Goal: Information Seeking & Learning: Learn about a topic

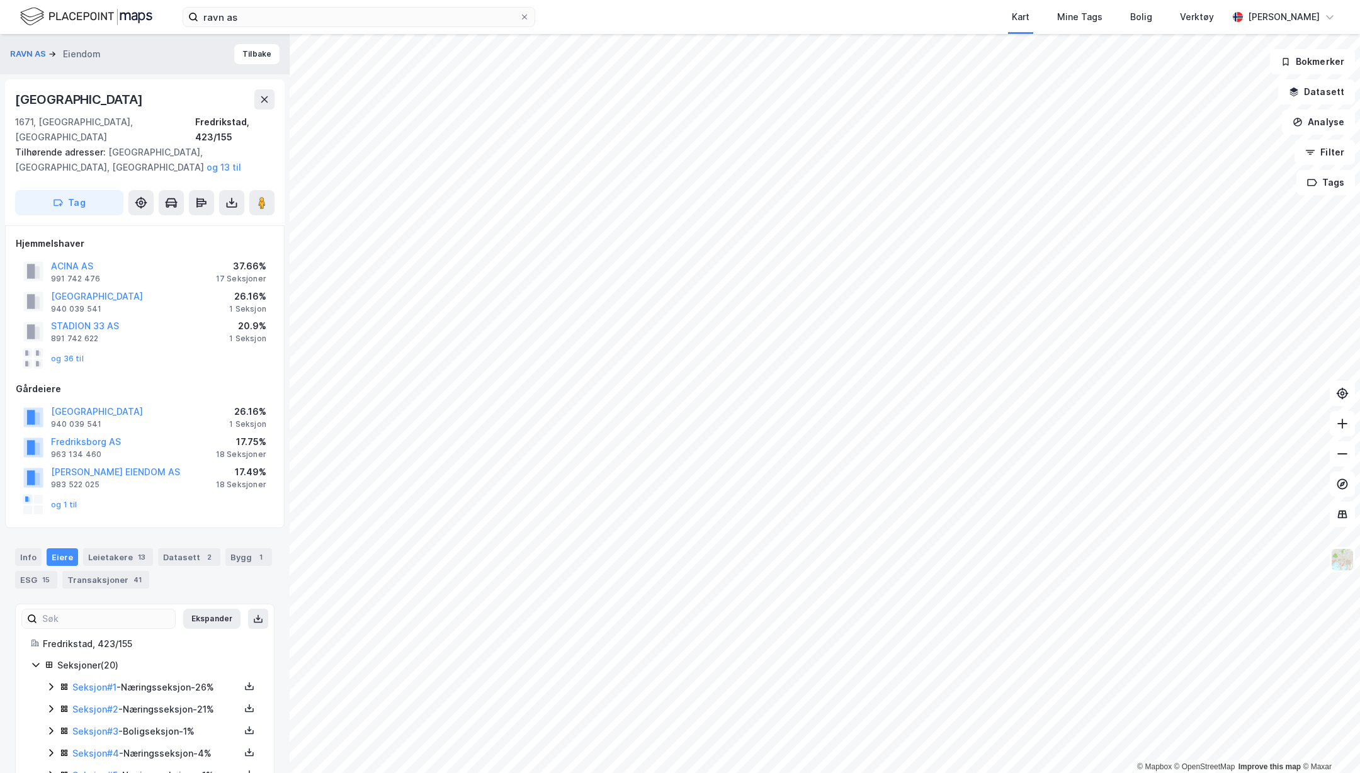
click at [85, 16] on img at bounding box center [86, 17] width 132 height 22
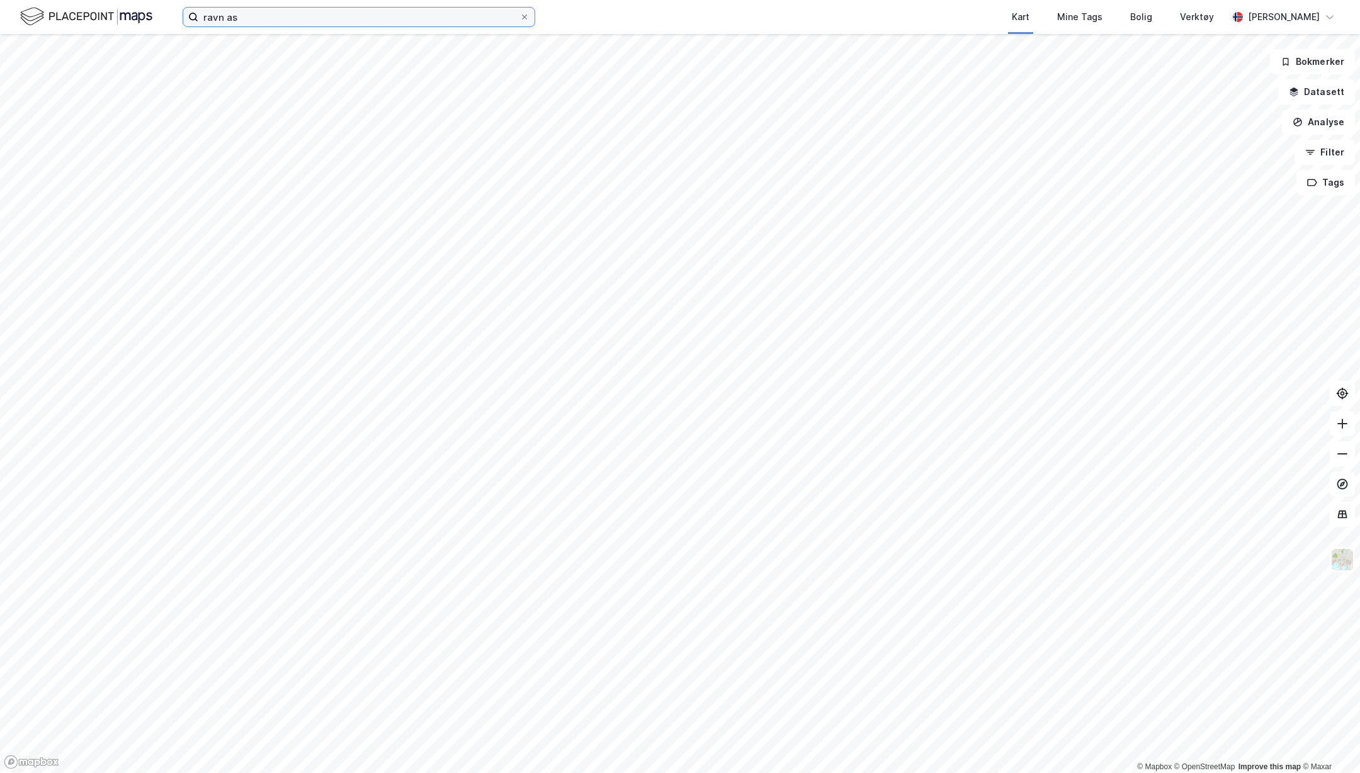
click at [262, 14] on input "ravn as" at bounding box center [358, 17] width 321 height 19
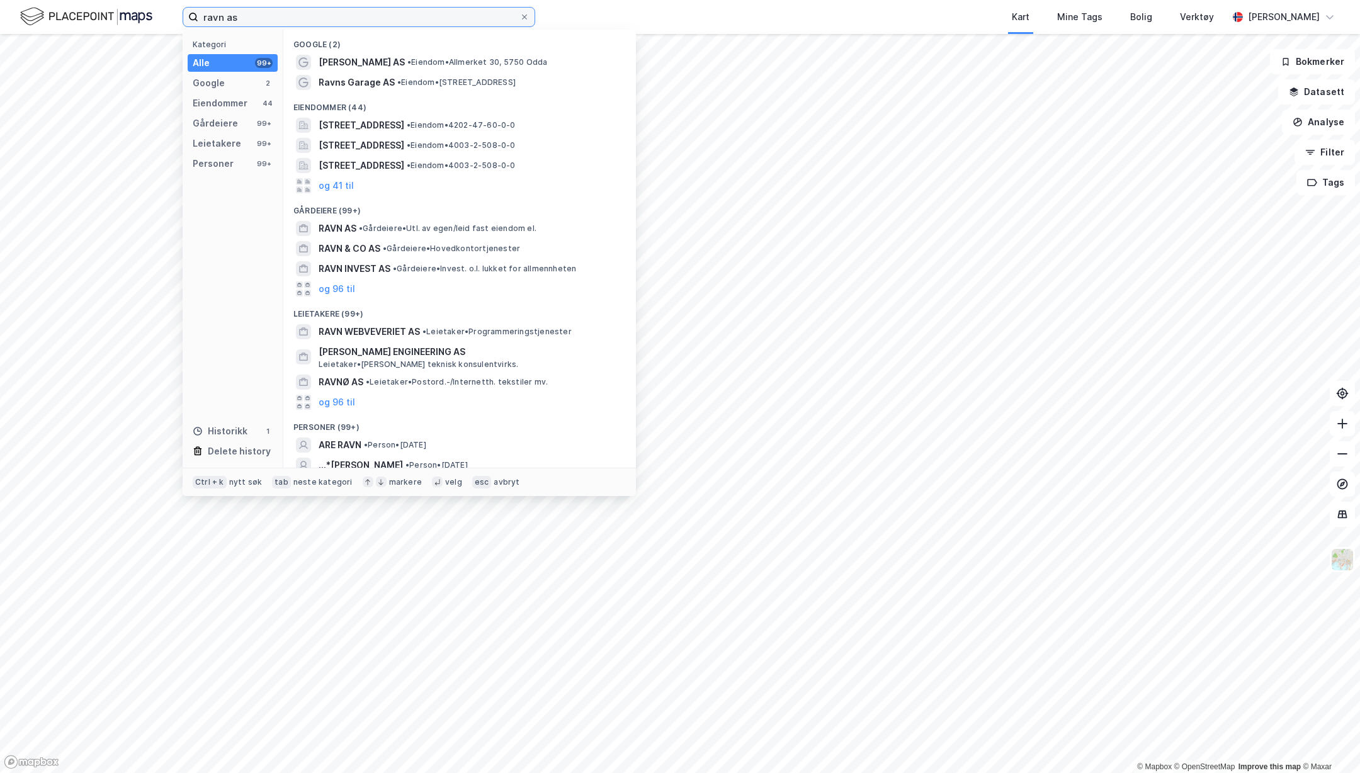
click at [262, 14] on input "ravn as" at bounding box center [358, 17] width 321 height 19
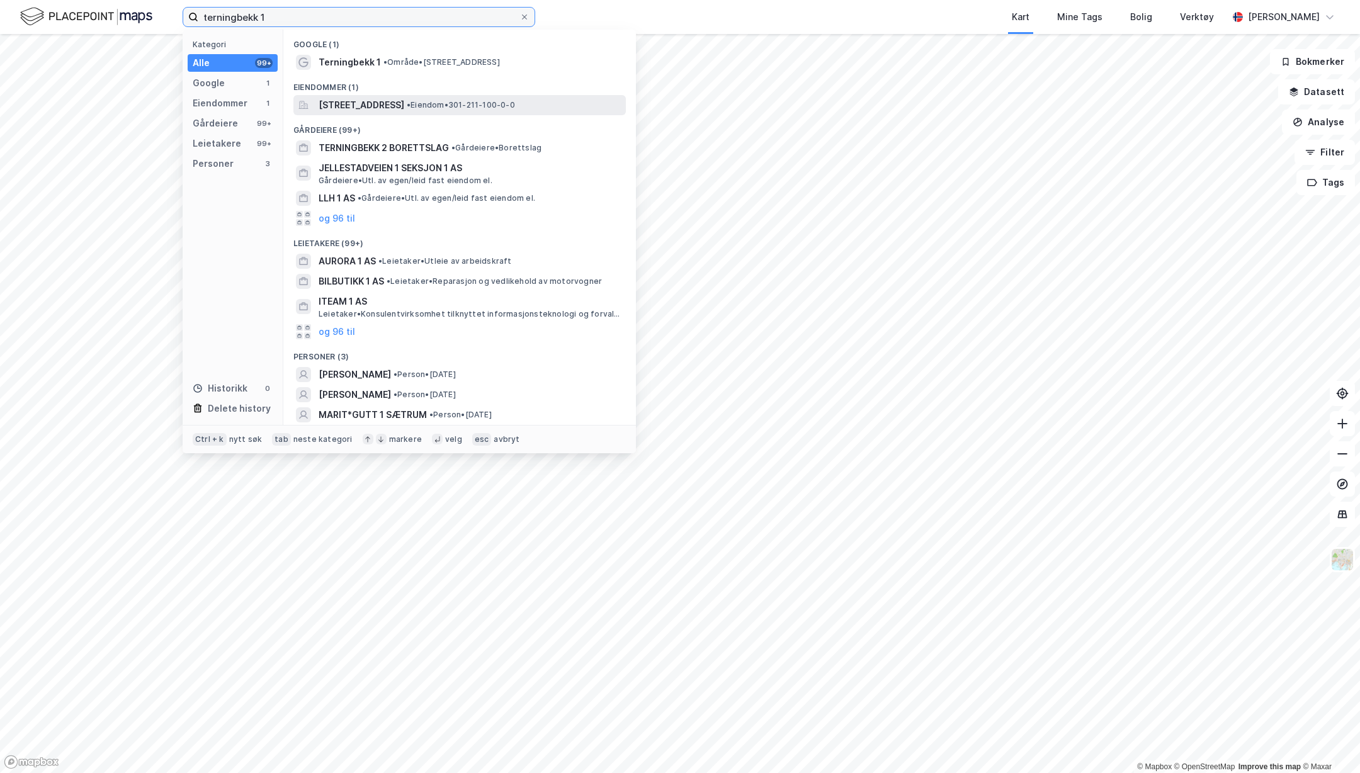
type input "terningbekk 1"
click at [404, 105] on span "[STREET_ADDRESS]" at bounding box center [362, 105] width 86 height 15
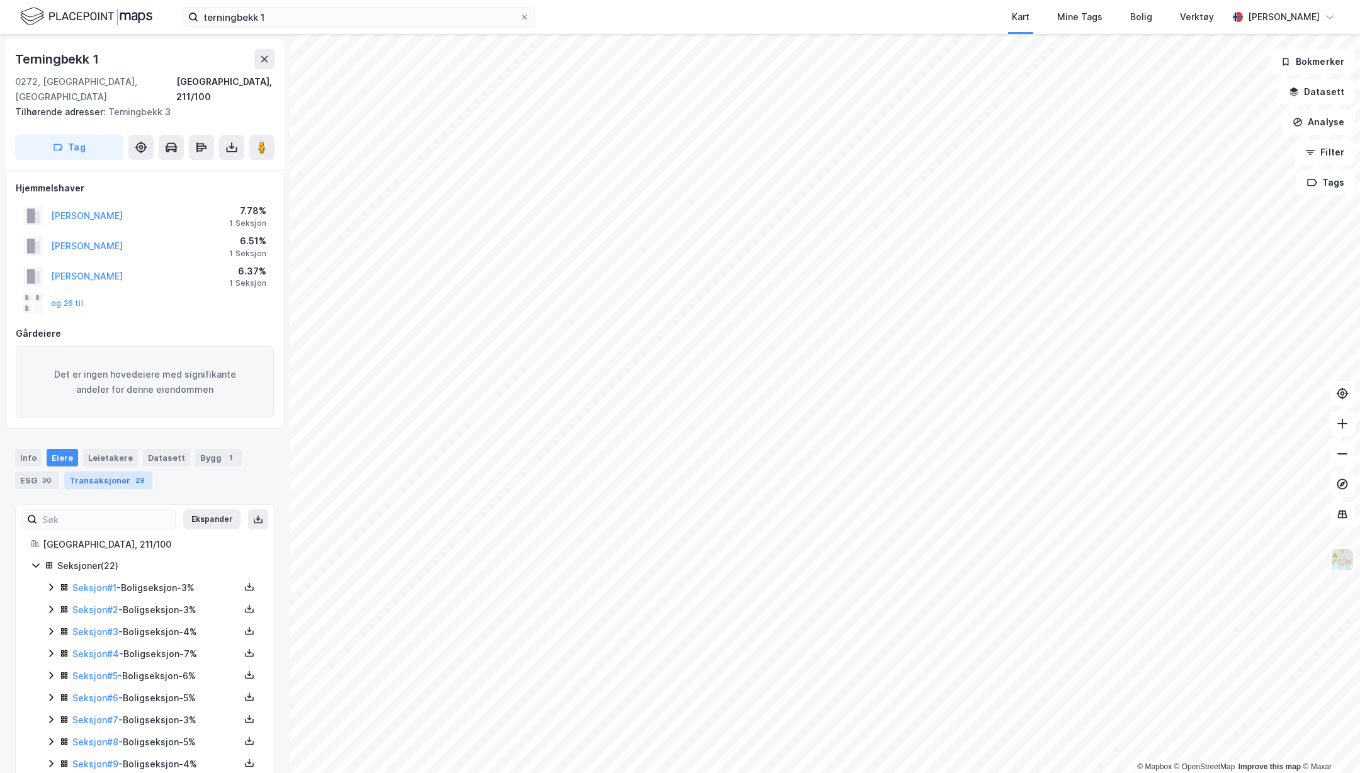
scroll to position [63, 0]
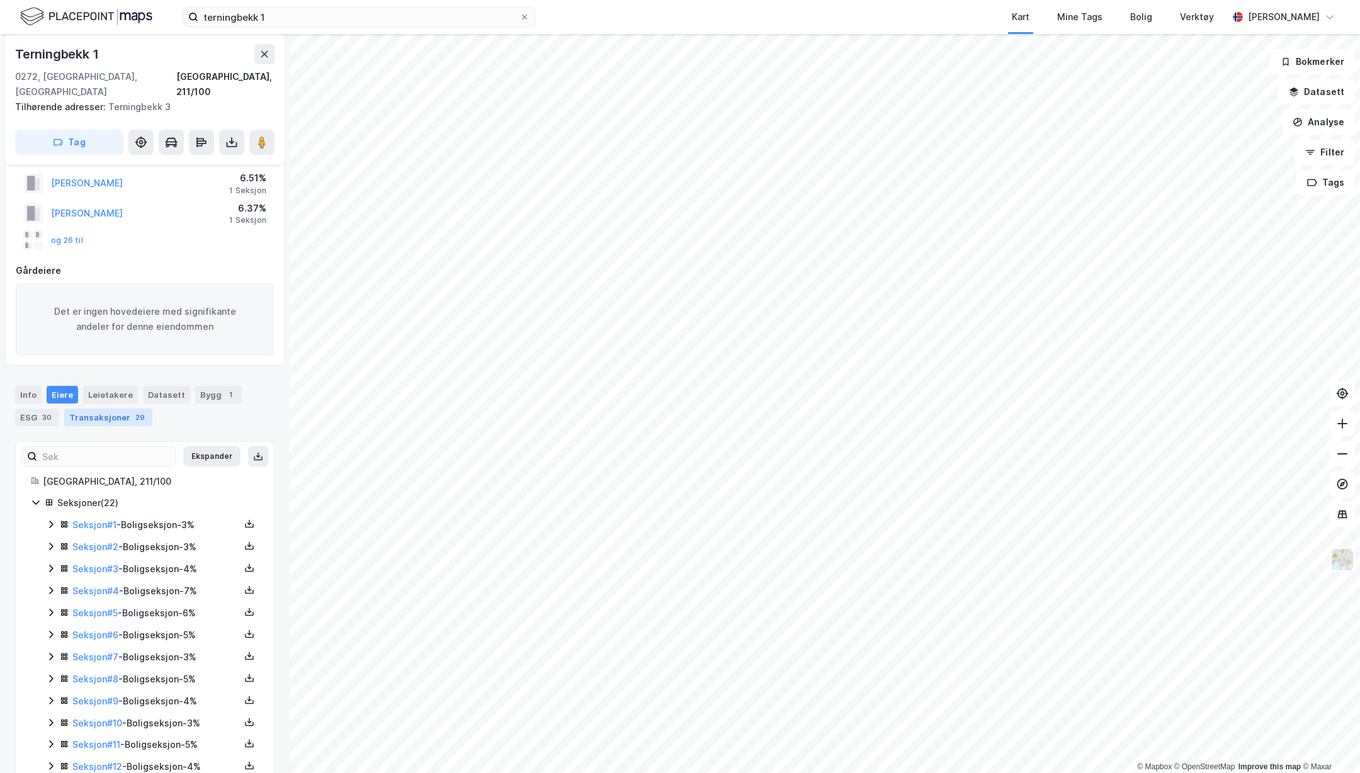
click at [120, 409] on div "Transaksjoner 29" at bounding box center [108, 418] width 88 height 18
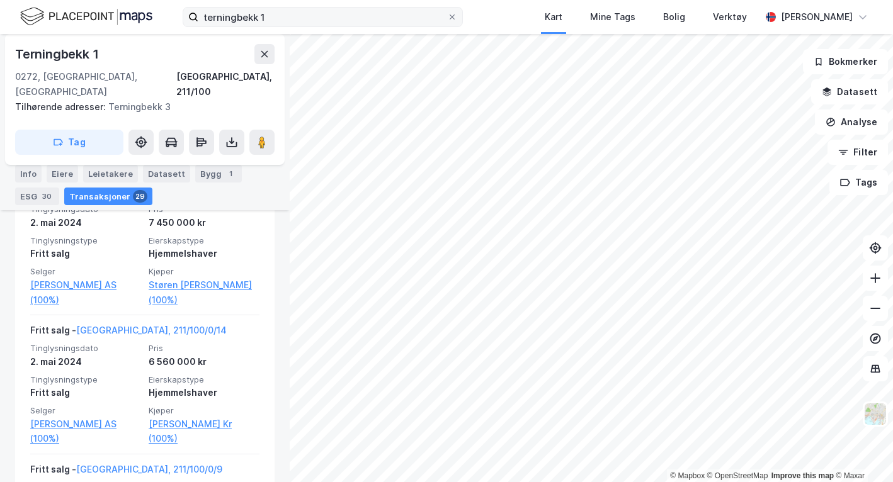
scroll to position [1259, 0]
drag, startPoint x: 183, startPoint y: 56, endPoint x: 201, endPoint y: 43, distance: 22.7
click at [183, 56] on div "Terningbekk 1" at bounding box center [144, 54] width 259 height 20
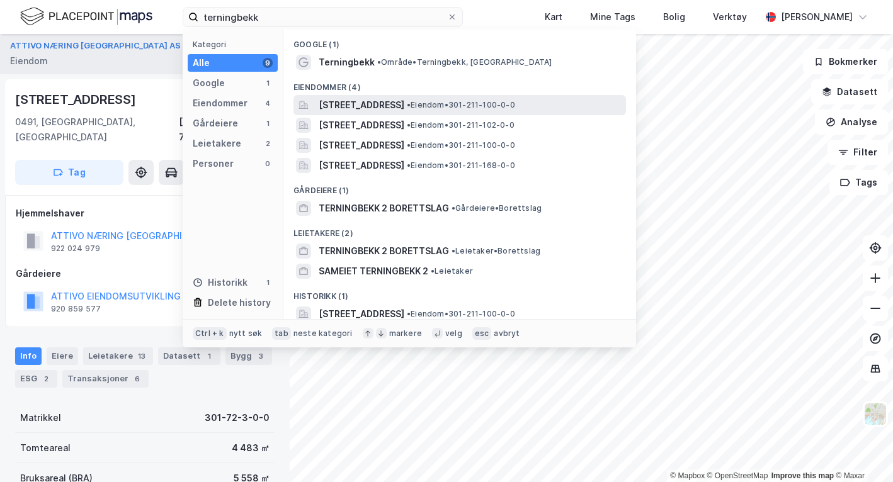
type input "terningbekk"
click at [374, 105] on span "[STREET_ADDRESS]" at bounding box center [362, 105] width 86 height 15
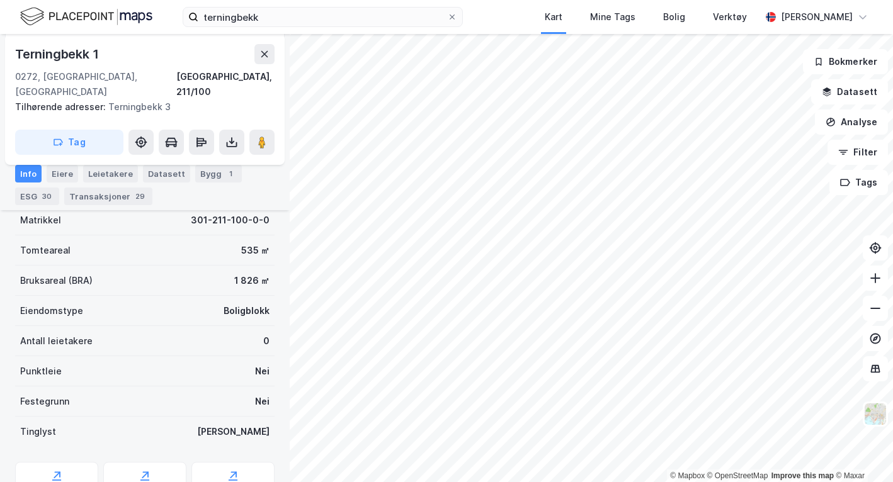
scroll to position [301, 0]
click at [114, 192] on div "Transaksjoner 29" at bounding box center [108, 197] width 88 height 18
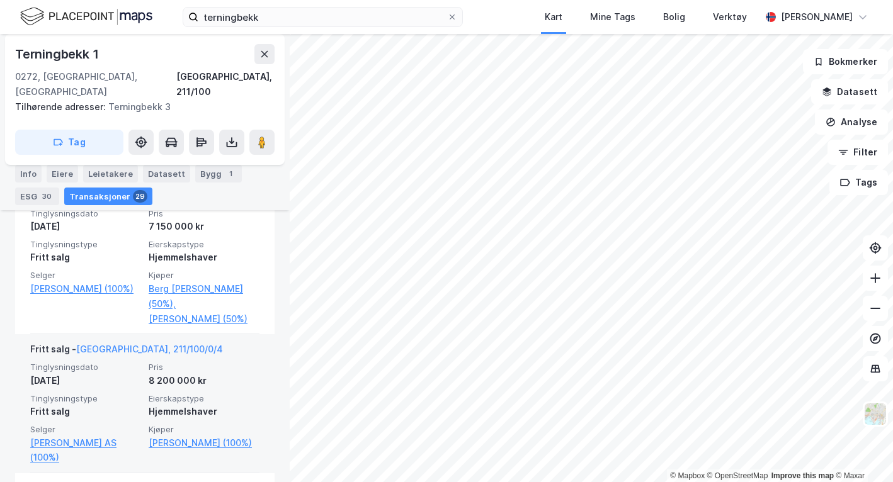
scroll to position [556, 0]
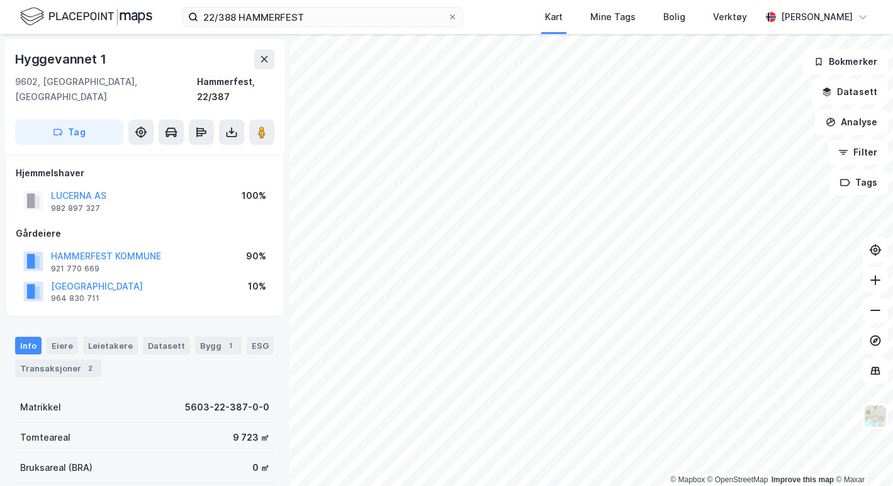
scroll to position [1, 0]
click at [189, 39] on div "Hyggevannet 1 9602, [GEOGRAPHIC_DATA], [GEOGRAPHIC_DATA] Hammerfest, 22/387 Tag" at bounding box center [144, 96] width 279 height 116
